Goal: Task Accomplishment & Management: Manage account settings

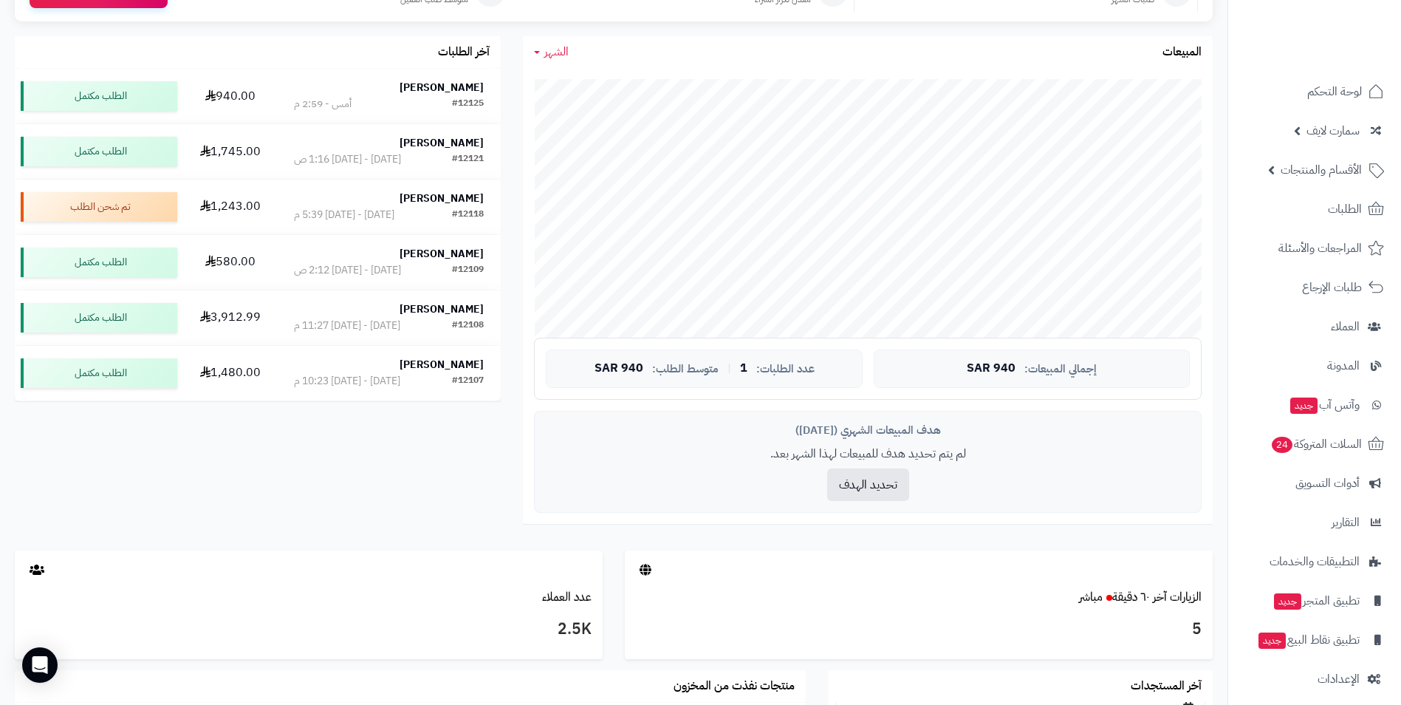
scroll to position [239, 0]
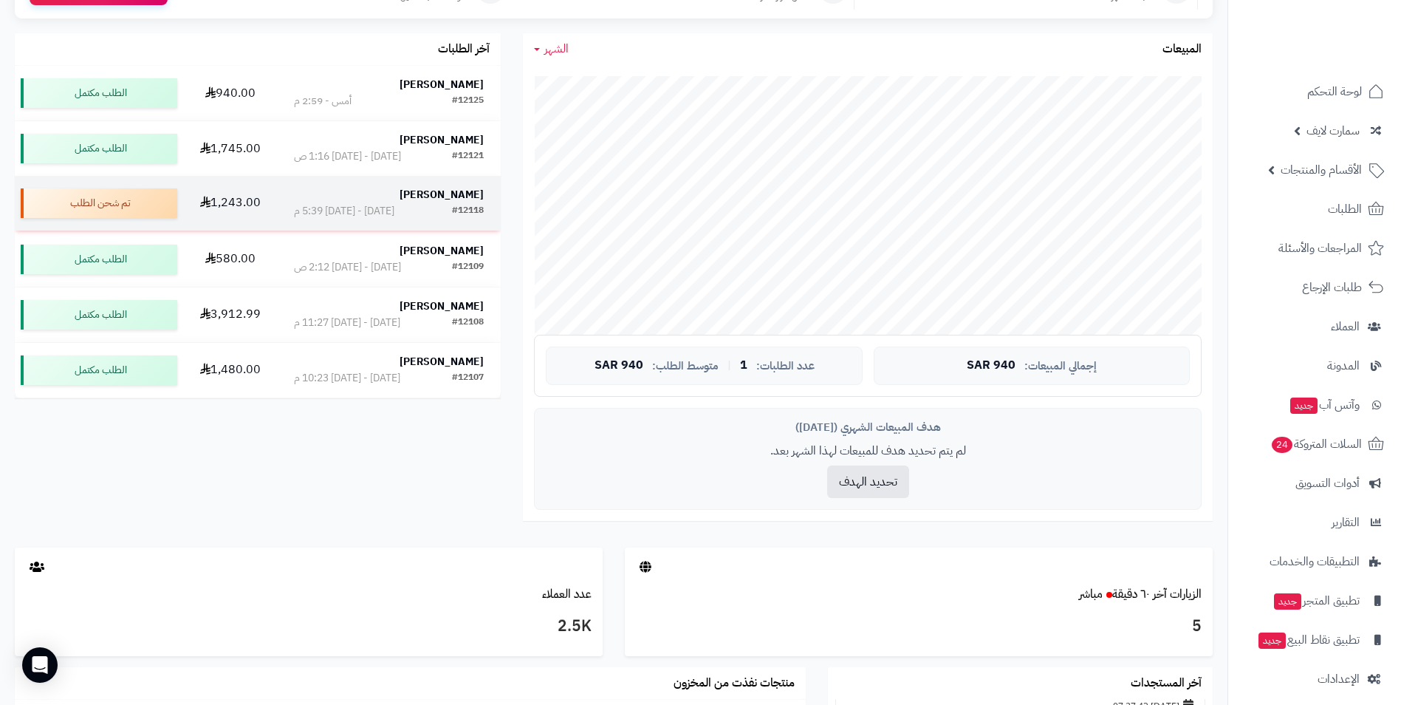
click at [467, 190] on strong "[PERSON_NAME]" at bounding box center [442, 195] width 84 height 16
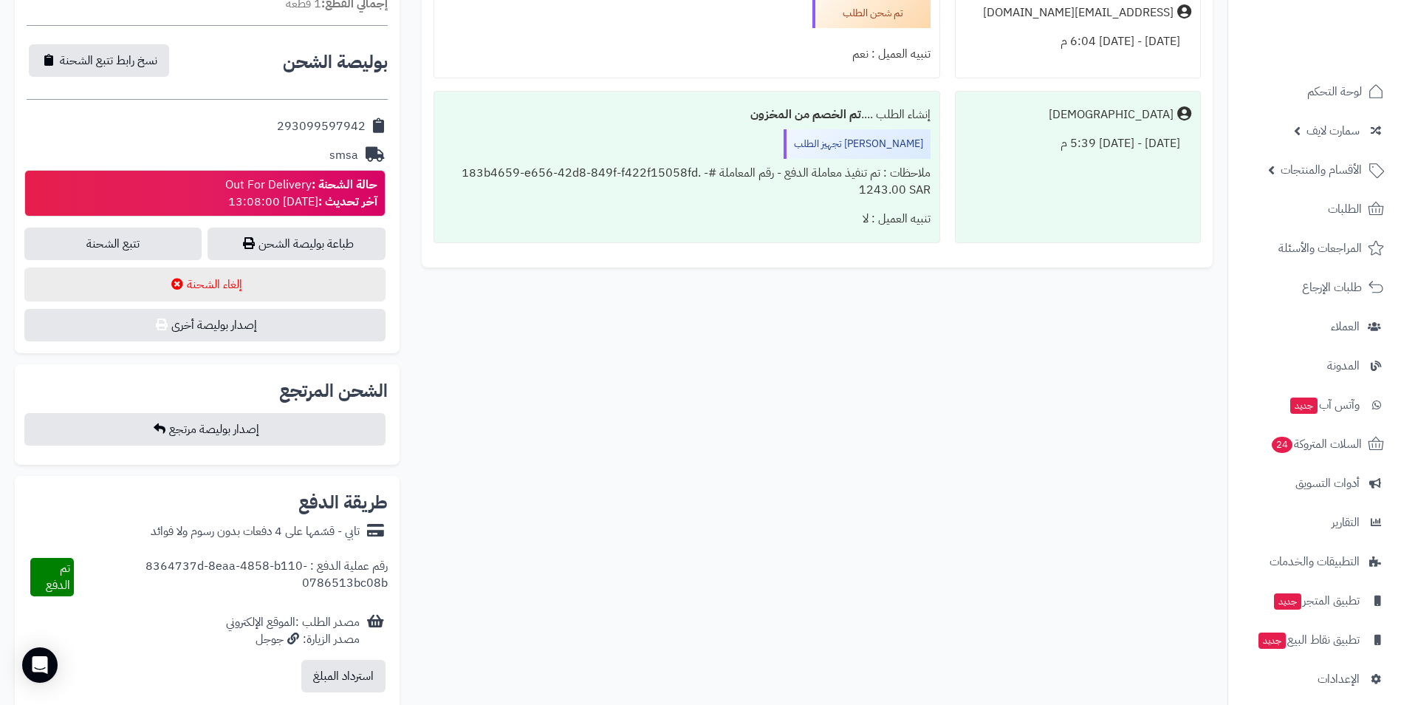
scroll to position [656, 0]
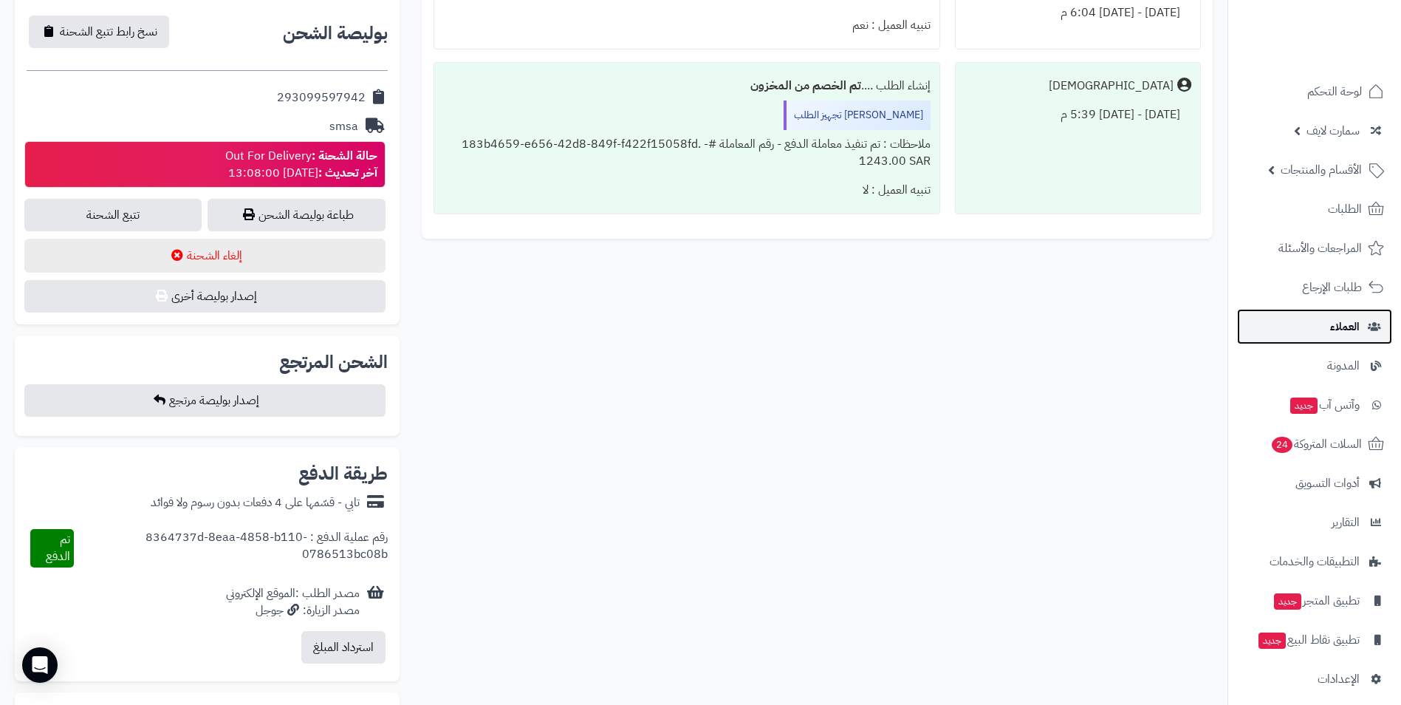
click at [1365, 341] on link "العملاء" at bounding box center [1314, 326] width 155 height 35
